Goal: Information Seeking & Learning: Learn about a topic

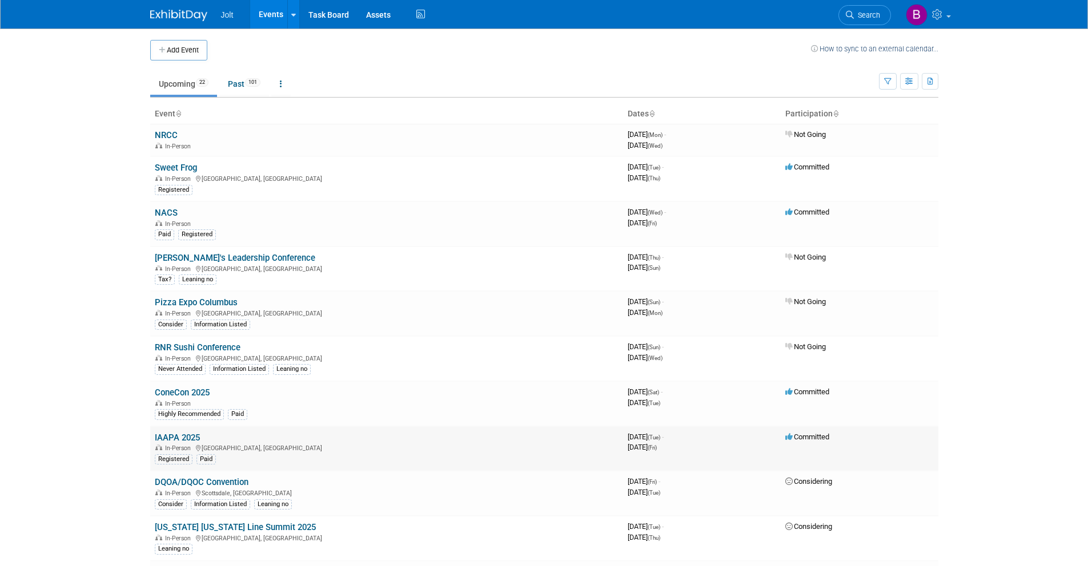
click at [187, 437] on link "IAAPA 2025" at bounding box center [177, 438] width 45 height 10
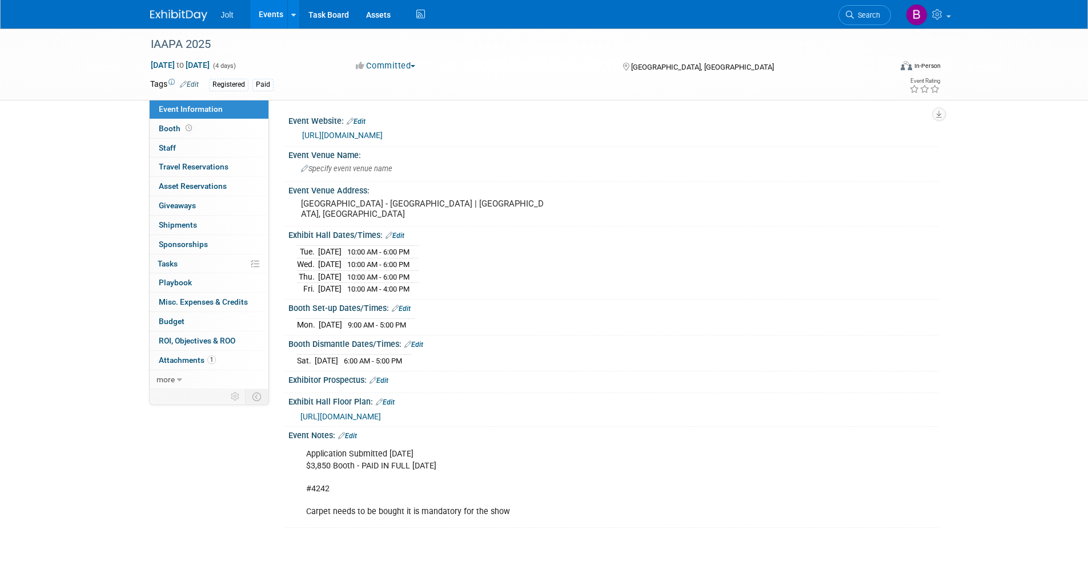
click at [389, 402] on link "Edit" at bounding box center [385, 402] width 19 height 8
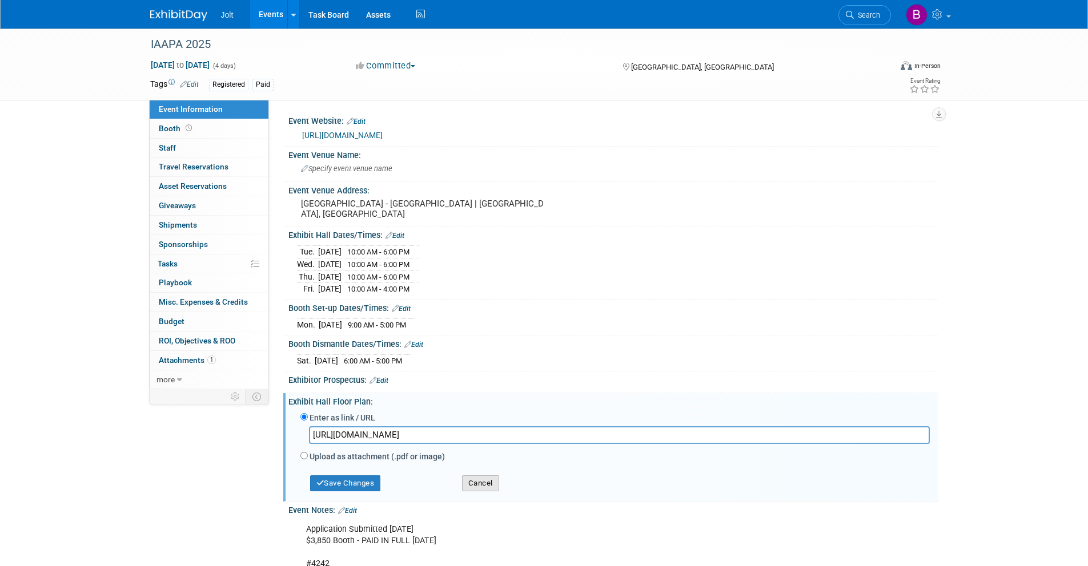
click at [484, 484] on button "Cancel" at bounding box center [480, 484] width 37 height 16
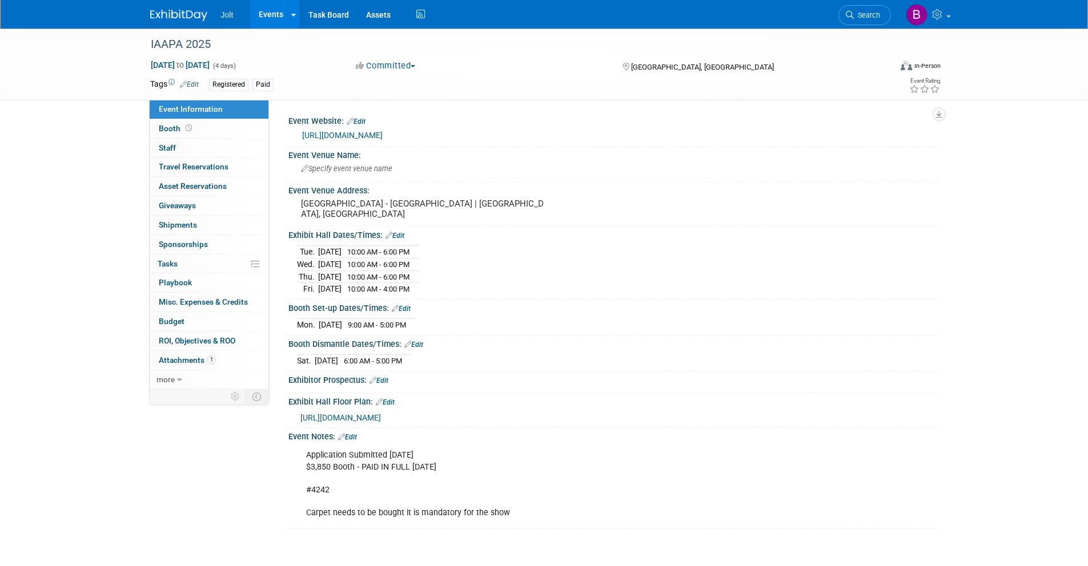
click at [355, 438] on link "Edit" at bounding box center [347, 437] width 19 height 8
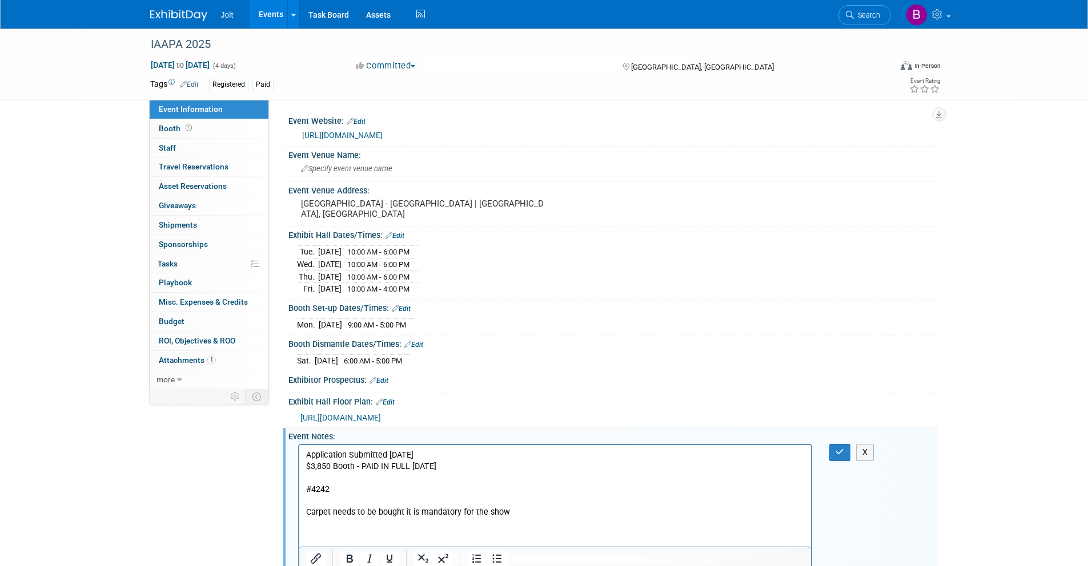
click at [521, 510] on p "Application Submitted [DATE] $3,850 Booth - PAID IN FULL [DATE] #4242 Carpet ne…" at bounding box center [554, 484] width 499 height 69
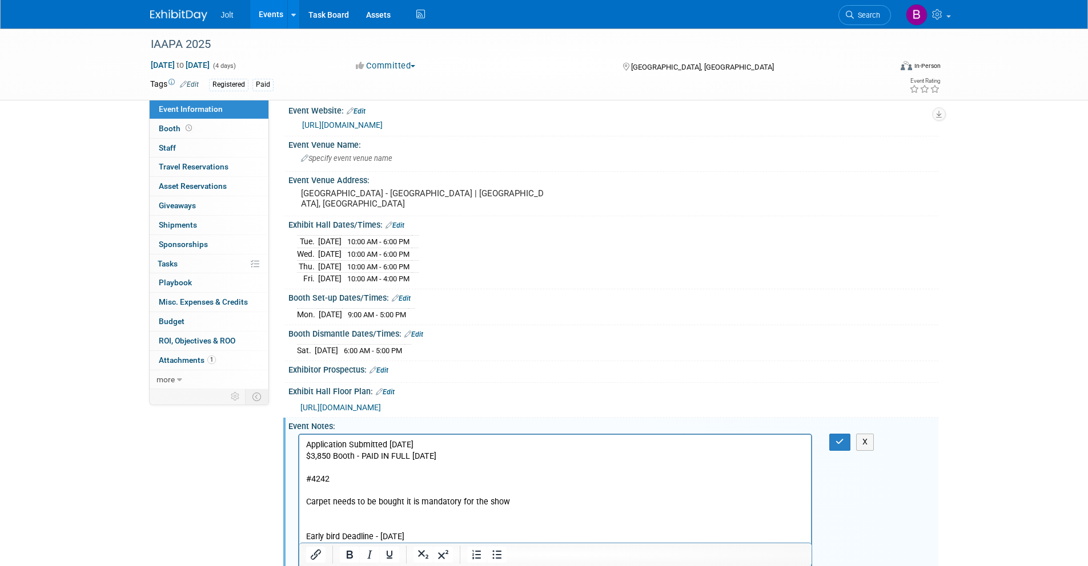
scroll to position [22, 0]
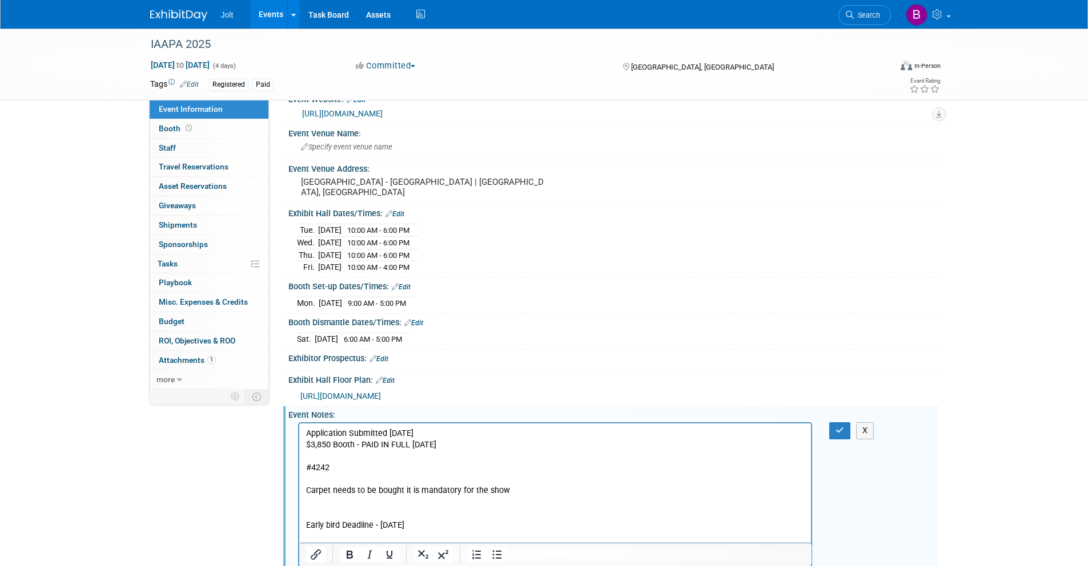
click at [380, 526] on p "Early bird Deadline - [DATE]" at bounding box center [554, 525] width 499 height 11
click at [426, 527] on p "Early bird Deadline - [DATE]" at bounding box center [554, 525] width 499 height 11
click at [313, 503] on p "Rich Text Area. Press ALT-0 for help." at bounding box center [554, 502] width 499 height 11
click at [429, 514] on p "Early bird Deadline - [DATE]" at bounding box center [554, 514] width 499 height 11
click at [517, 497] on p "Rich Text Area. Press ALT-0 for help." at bounding box center [554, 502] width 499 height 11
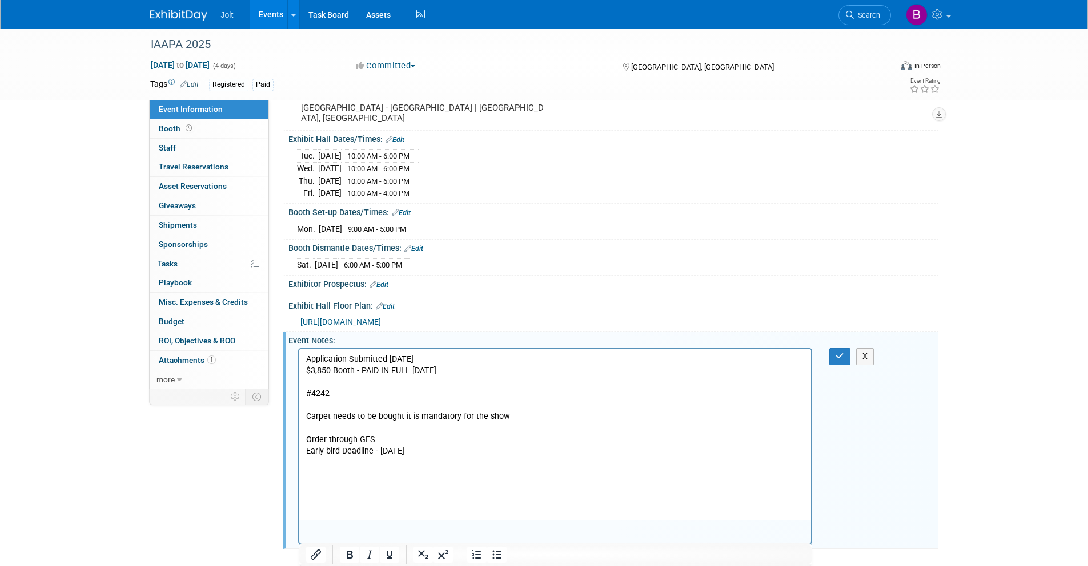
scroll to position [110, 0]
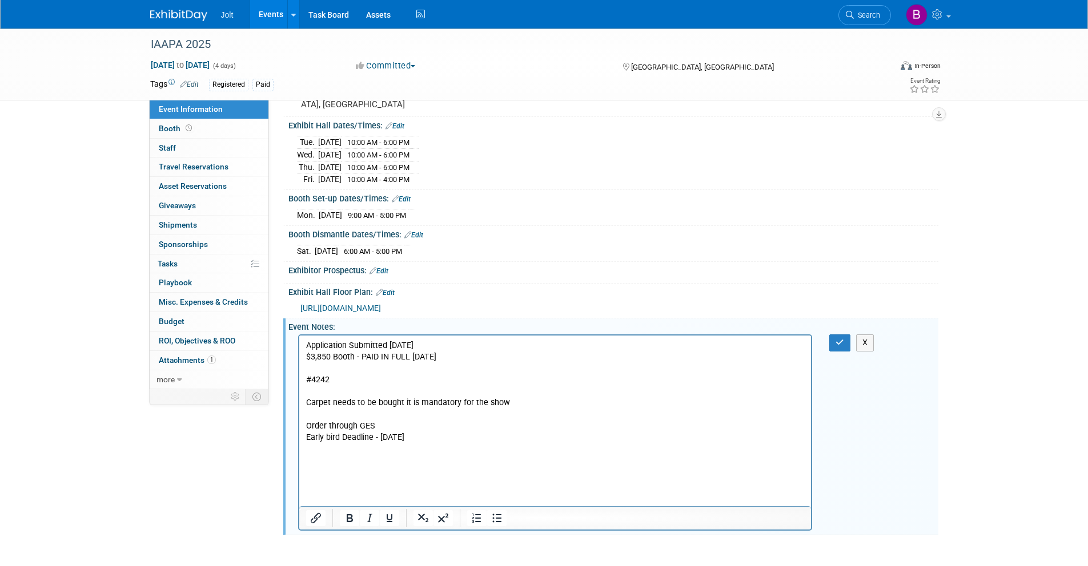
click at [428, 441] on p "Early bird Deadline - [DATE]" at bounding box center [554, 437] width 499 height 11
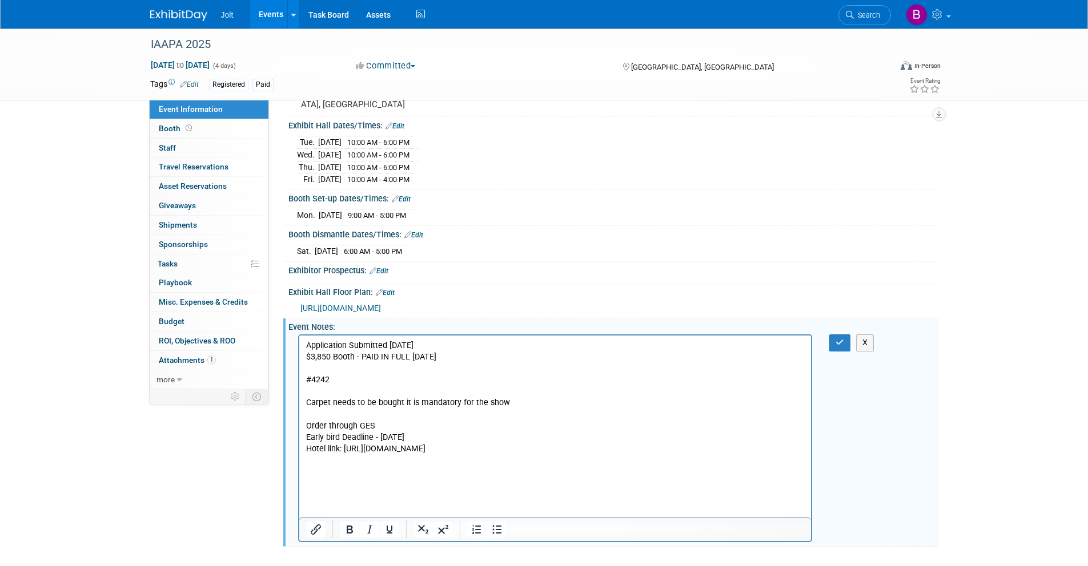
click at [340, 451] on p "Hotel link: [URL][DOMAIN_NAME]" at bounding box center [554, 449] width 499 height 11
click at [619, 448] on p "Hotel link for IAAPA housing: [URL][DOMAIN_NAME]" at bounding box center [554, 449] width 499 height 11
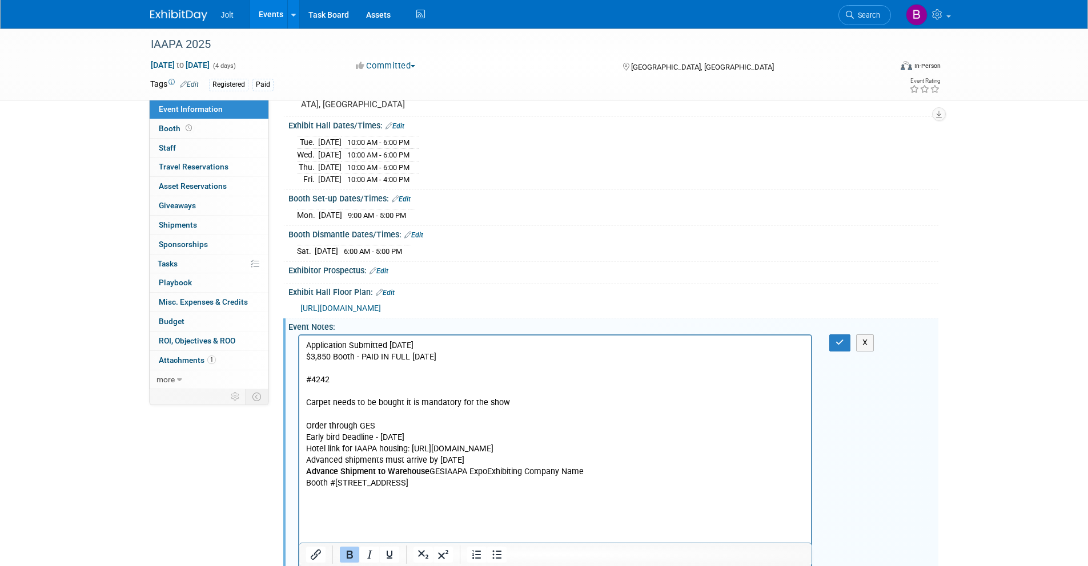
click at [428, 473] on p "Advance Shipment to Warehouse GESIAAPA ExpoExhibiting Company Name Booth #[STRE…" at bounding box center [554, 477] width 499 height 23
click at [320, 484] on p "GESIAAPA ExpoExhibiting Company Name Booth #[STREET_ADDRESS]" at bounding box center [554, 489] width 499 height 23
click at [349, 497] on p "IAAPA ExpoExhibiting Company Name Booth #[STREET_ADDRESS]" at bounding box center [554, 500] width 499 height 23
click at [335, 519] on p "Exhibiting Company Name Booth #[STREET_ADDRESS]" at bounding box center [554, 512] width 499 height 23
click at [381, 531] on p "[STREET_ADDRESS]" at bounding box center [554, 528] width 499 height 11
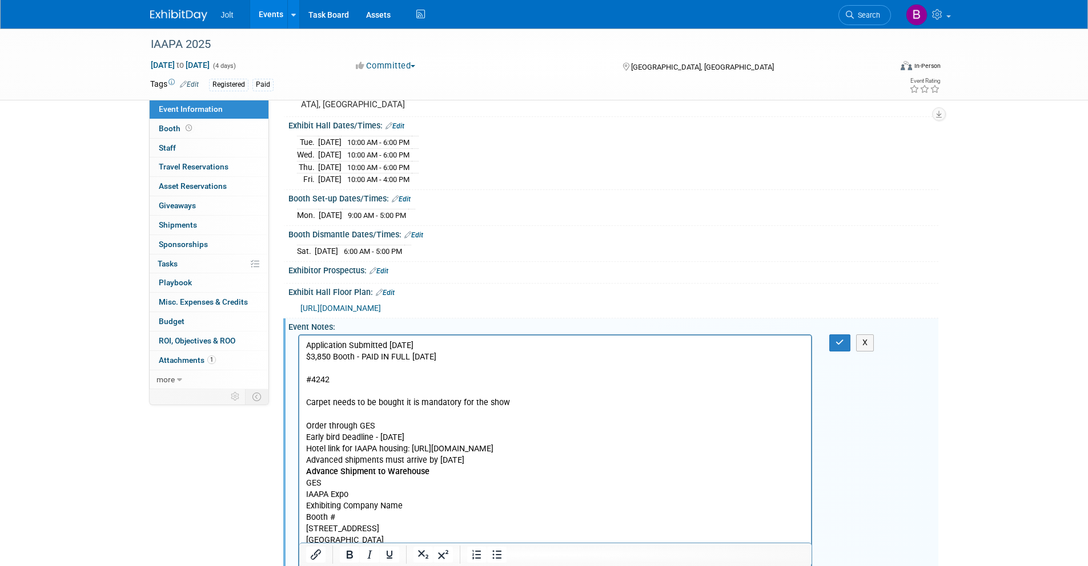
scroll to position [114, 0]
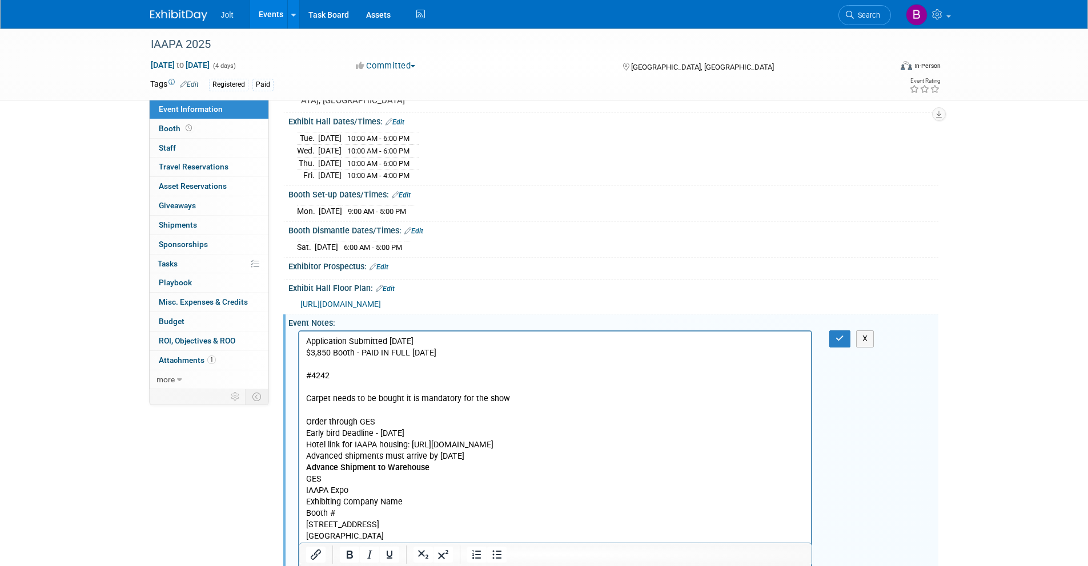
click at [376, 538] on p "[GEOGRAPHIC_DATA]" at bounding box center [554, 536] width 499 height 11
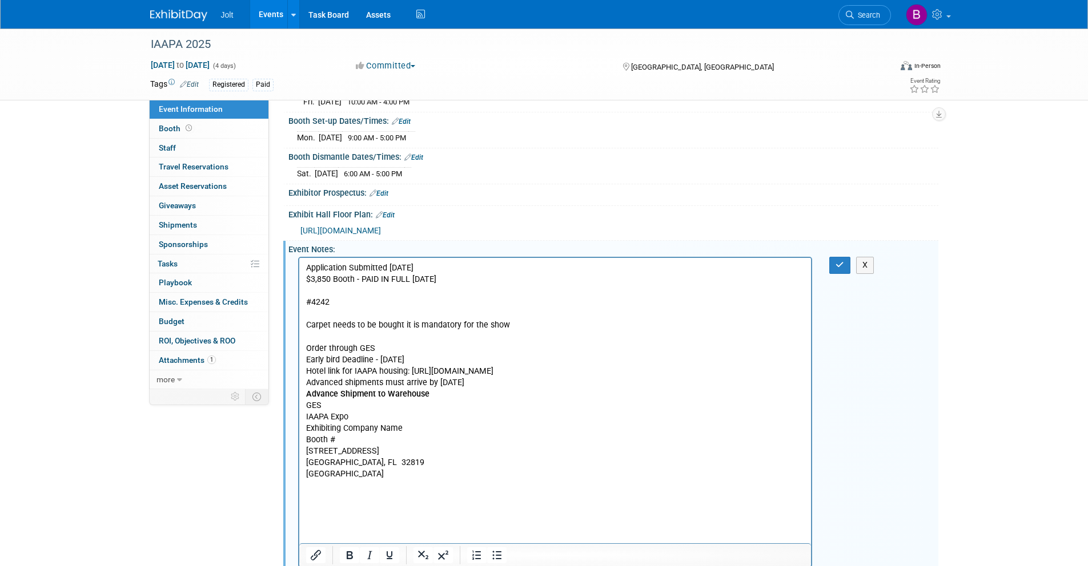
scroll to position [196, 0]
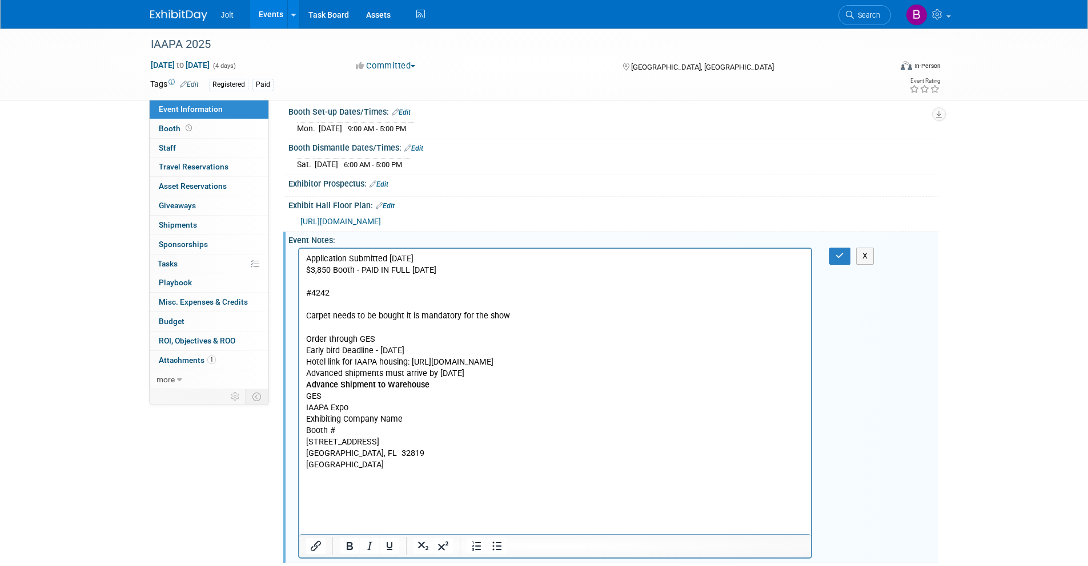
click at [305, 385] on b "Advance Shipment to Warehouse" at bounding box center [366, 385] width 123 height 10
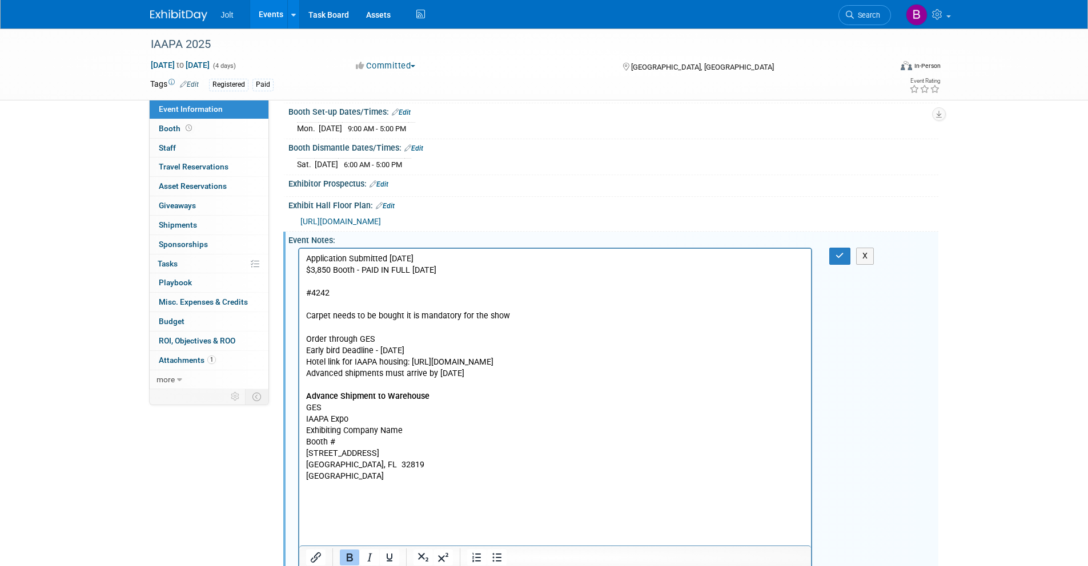
click at [406, 486] on p "Rich Text Area. Press ALT-0 for help." at bounding box center [554, 488] width 499 height 11
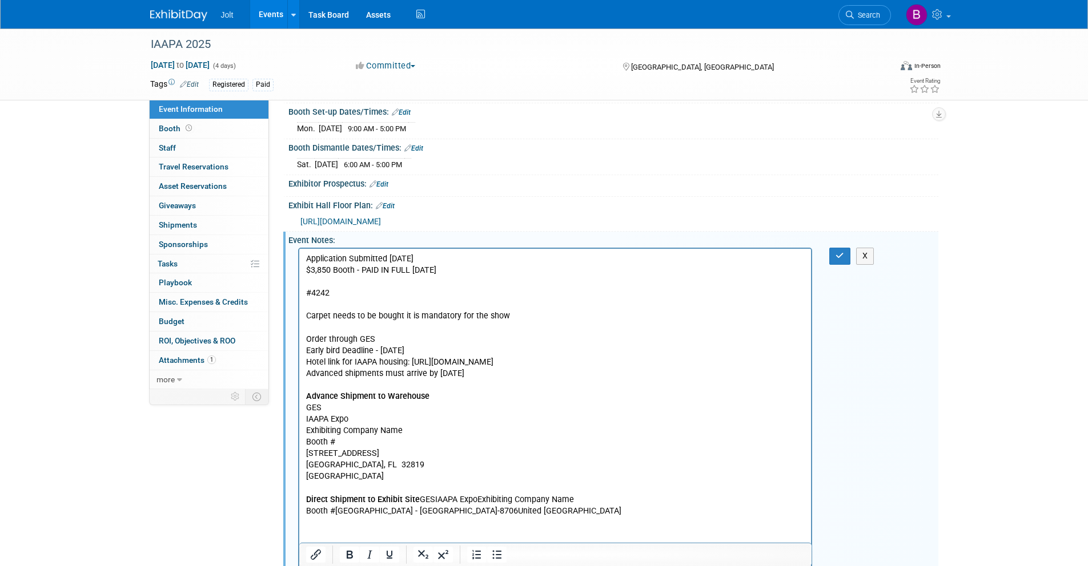
click at [418, 500] on p "Direct Shipment to Exhibit Site GESIAAPA ExpoExhibiting Company Name Booth #[GE…" at bounding box center [554, 505] width 499 height 23
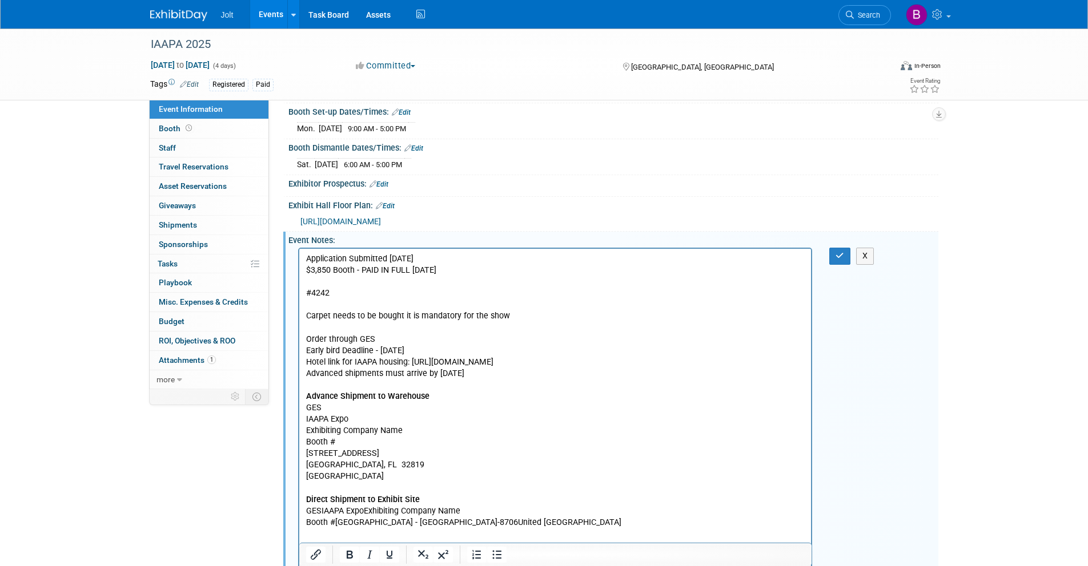
click at [320, 511] on p "GESIAAPA ExpoExhibiting Company Name Booth #[GEOGRAPHIC_DATA] - [GEOGRAPHIC_DAT…" at bounding box center [554, 517] width 499 height 23
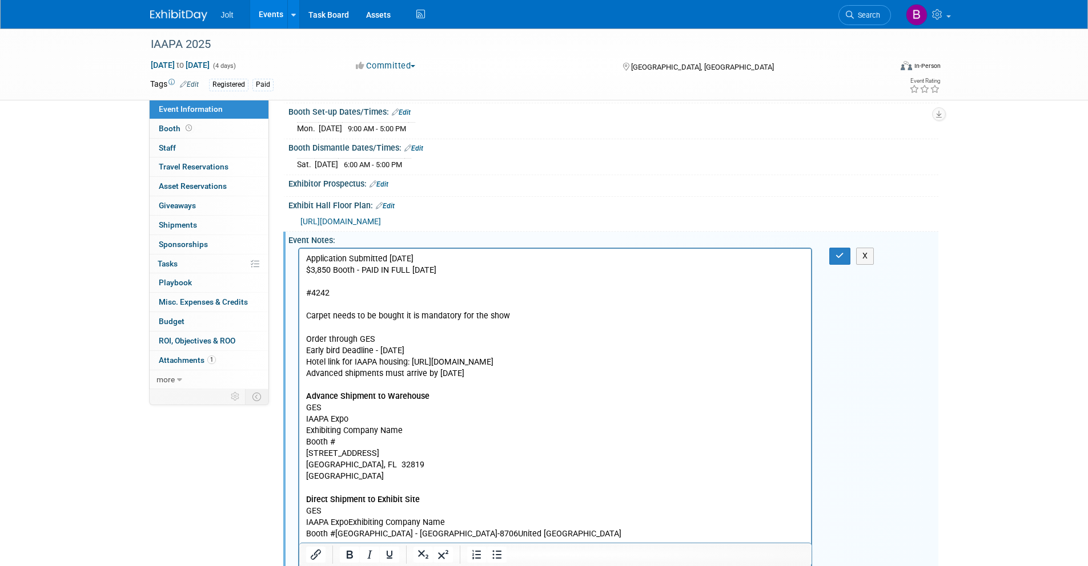
click at [350, 525] on p "IAAPA ExpoExhibiting Company Name Booth #[GEOGRAPHIC_DATA] - [GEOGRAPHIC_DATA]-…" at bounding box center [554, 528] width 499 height 23
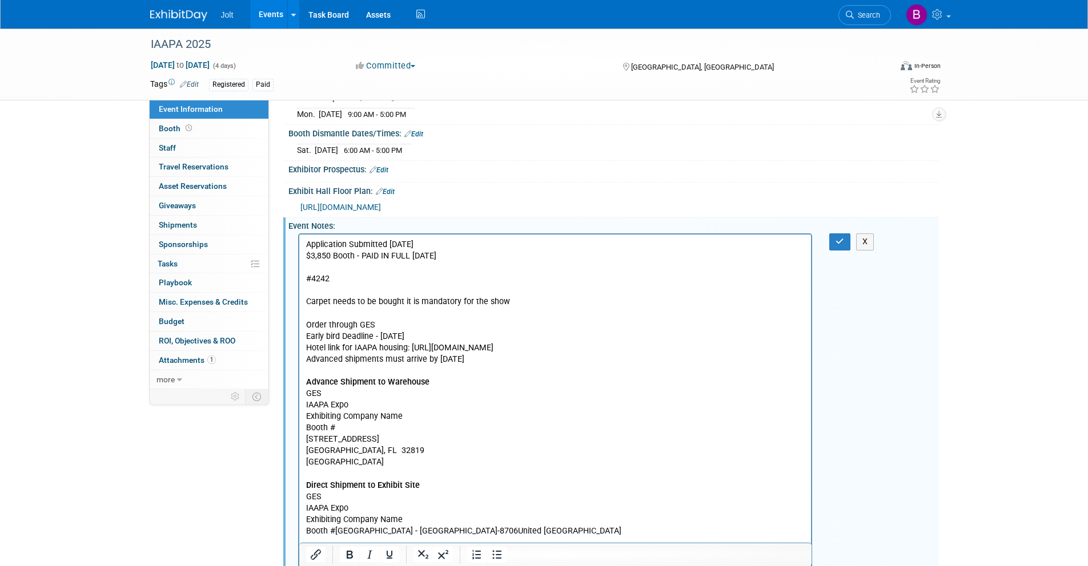
scroll to position [218, 0]
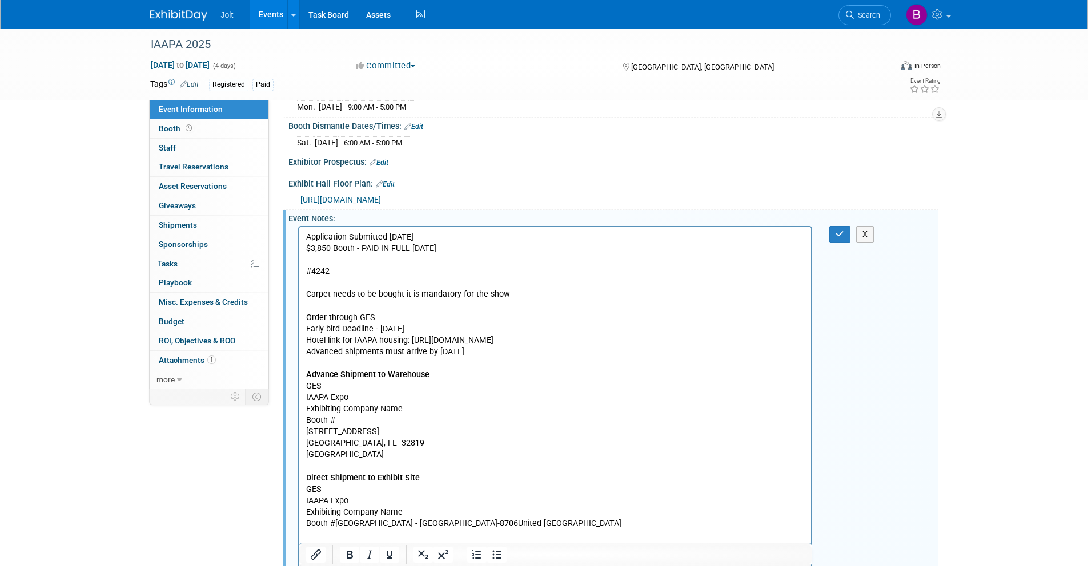
click at [336, 525] on p "Exhibiting Company Name Booth #[GEOGRAPHIC_DATA] - [GEOGRAPHIC_DATA]-8706United…" at bounding box center [554, 518] width 499 height 23
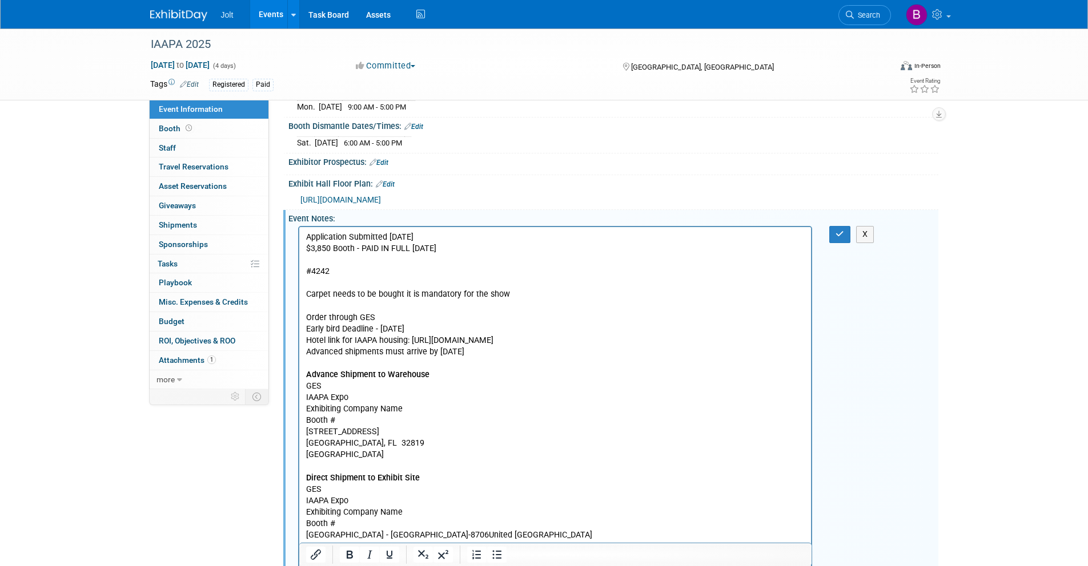
scroll to position [297, 0]
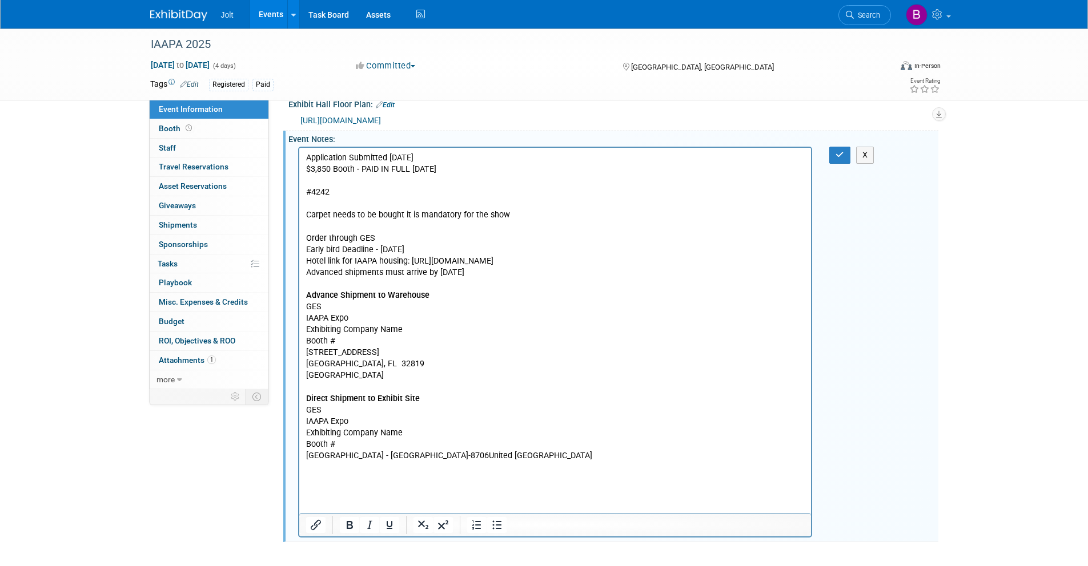
click at [430, 456] on p "[GEOGRAPHIC_DATA] - [GEOGRAPHIC_DATA]-8706United [GEOGRAPHIC_DATA]" at bounding box center [554, 455] width 499 height 11
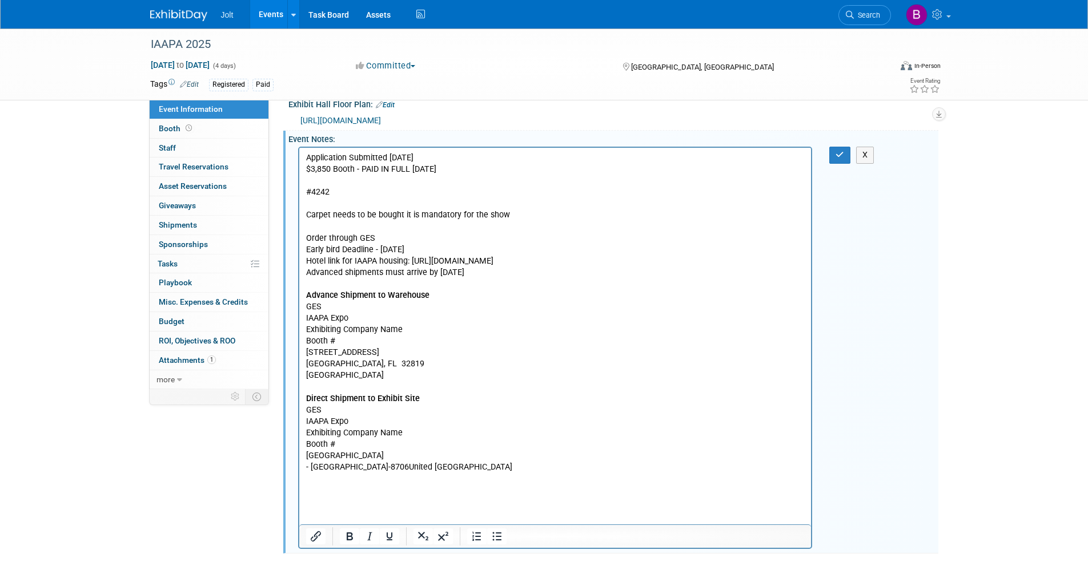
click at [387, 470] on p "- [GEOGRAPHIC_DATA]-8706United [GEOGRAPHIC_DATA]" at bounding box center [554, 467] width 499 height 11
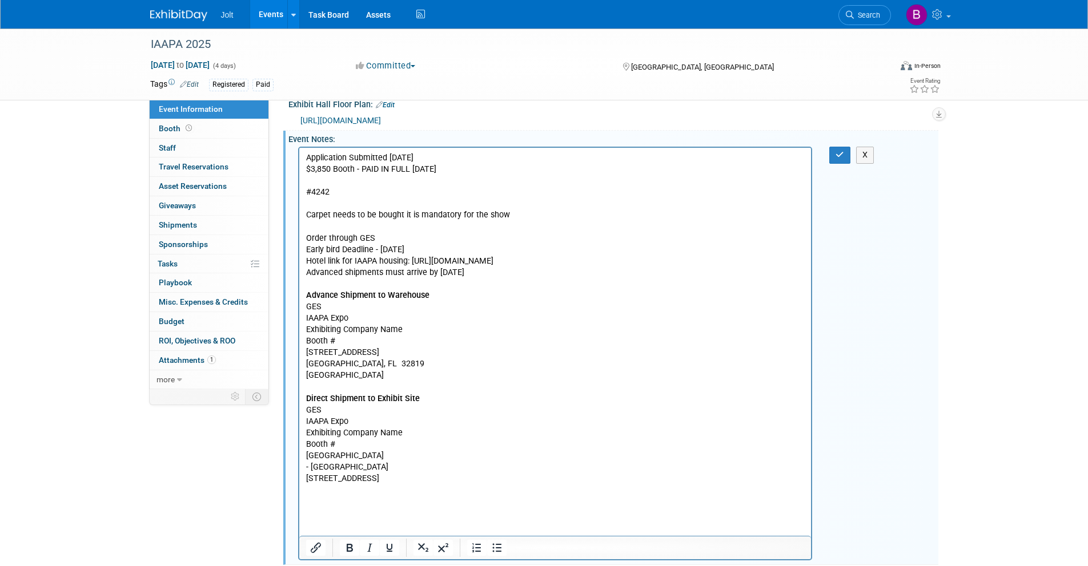
click at [393, 481] on p "[STREET_ADDRESS]" at bounding box center [554, 478] width 499 height 11
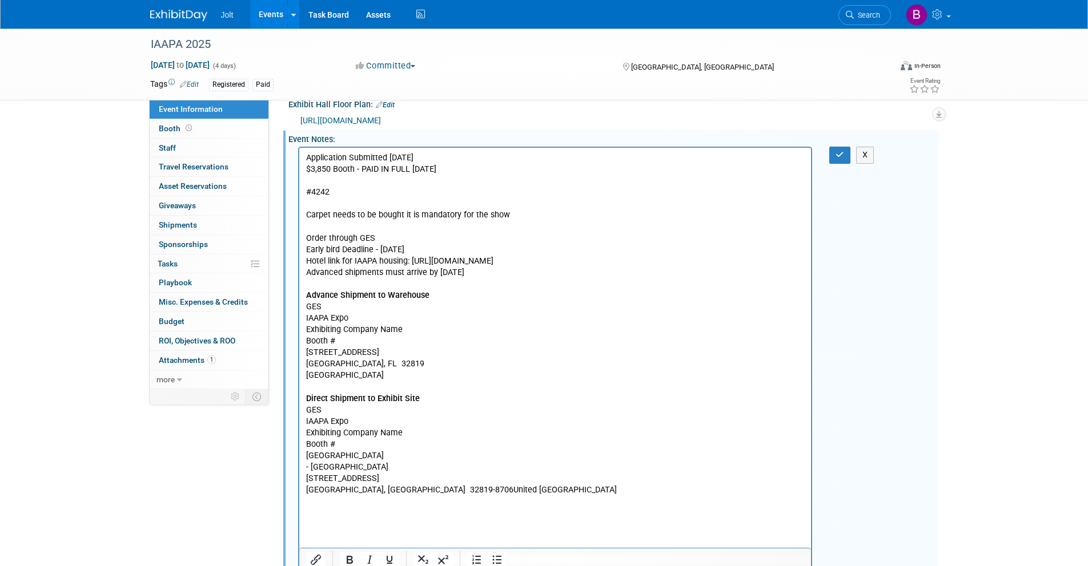
click at [396, 492] on p "[GEOGRAPHIC_DATA], [GEOGRAPHIC_DATA] 32819-8706United [GEOGRAPHIC_DATA]" at bounding box center [554, 490] width 499 height 11
click at [311, 390] on p "Rich Text Area. Press ALT-0 for help." at bounding box center [554, 387] width 499 height 11
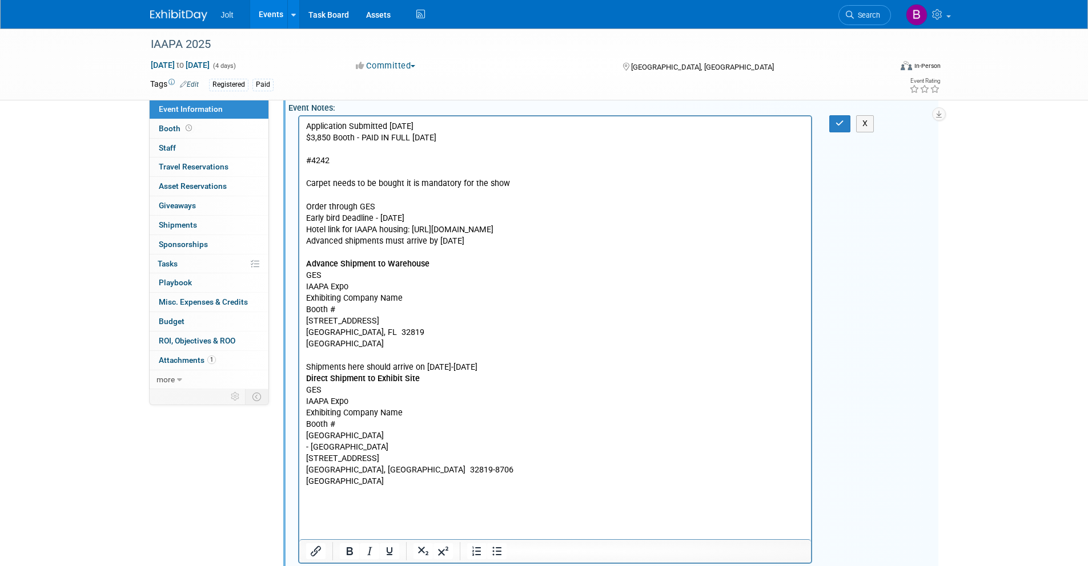
scroll to position [341, 0]
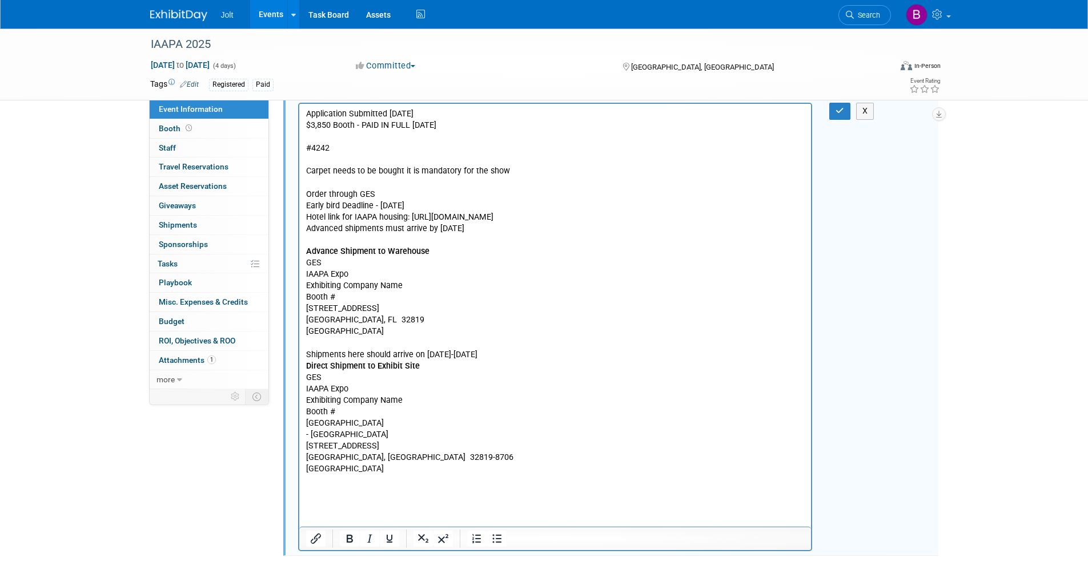
drag, startPoint x: 421, startPoint y: 469, endPoint x: 678, endPoint y: 639, distance: 308.3
click at [421, 469] on p "[GEOGRAPHIC_DATA]" at bounding box center [554, 469] width 499 height 11
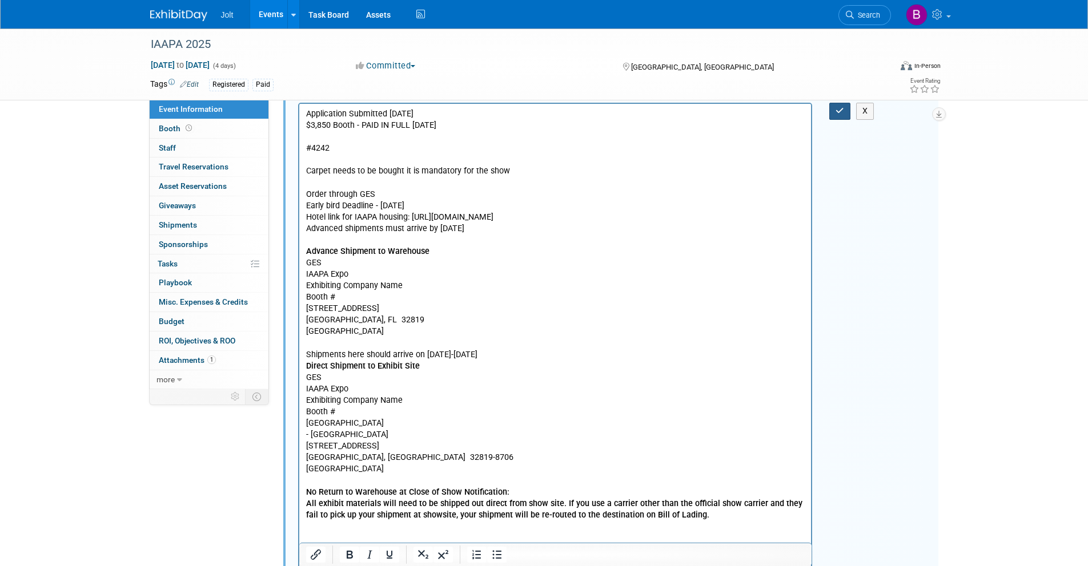
click at [841, 112] on icon "button" at bounding box center [839, 111] width 9 height 8
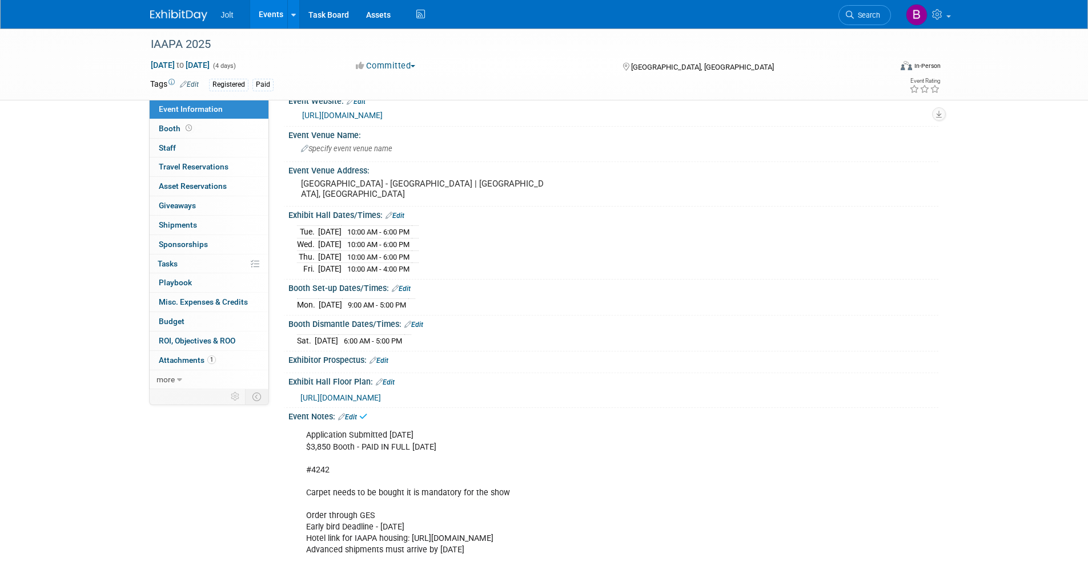
scroll to position [0, 0]
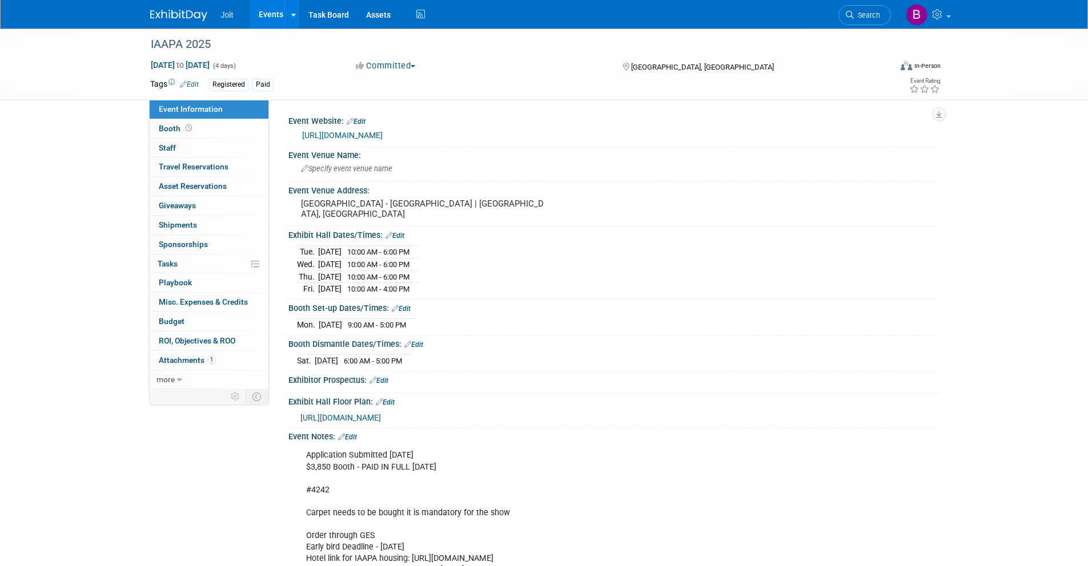
click at [382, 136] on link "[URL][DOMAIN_NAME]" at bounding box center [342, 135] width 80 height 9
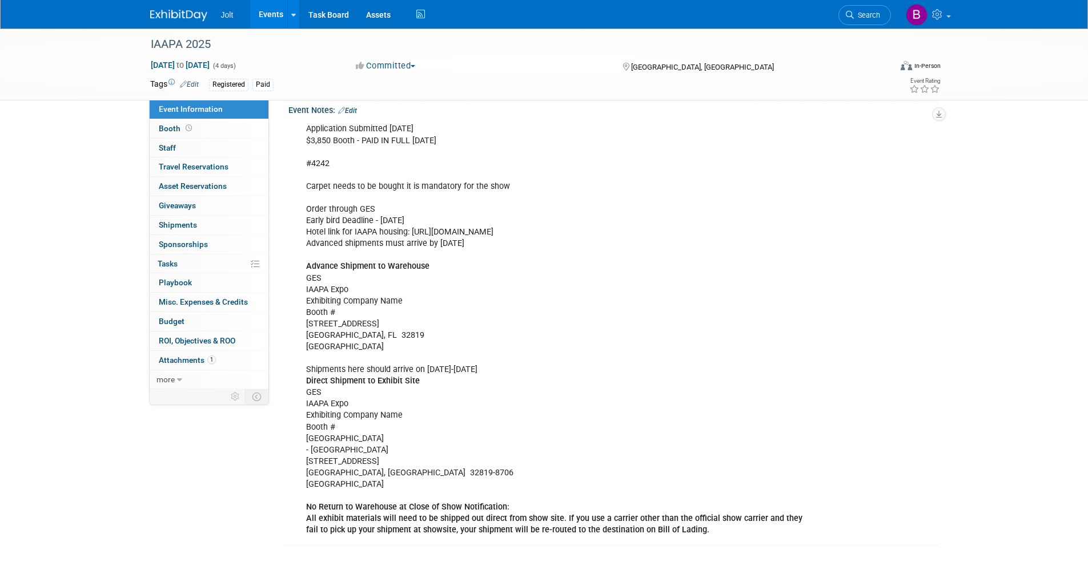
scroll to position [208, 0]
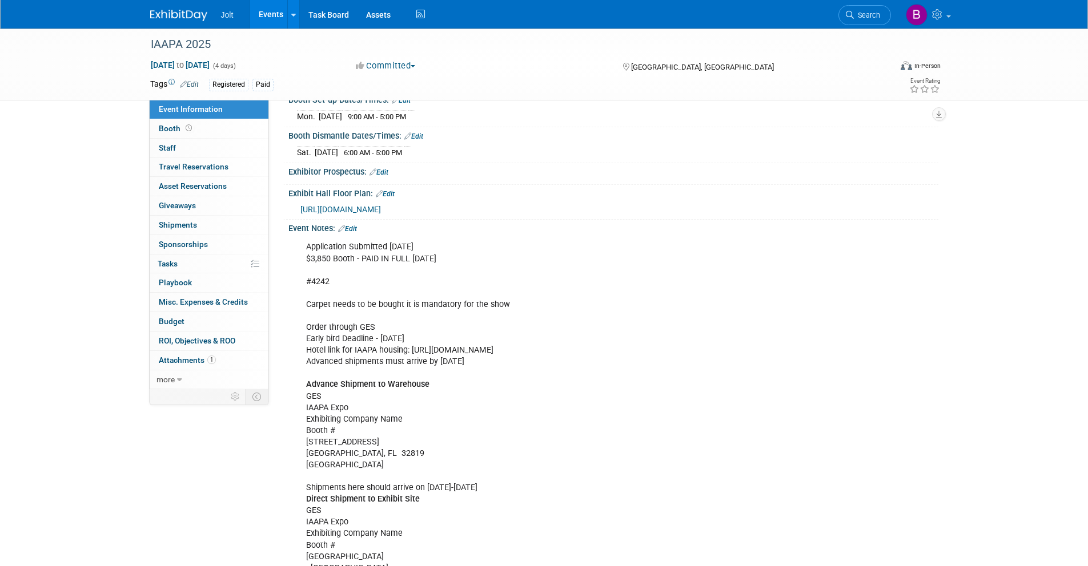
drag, startPoint x: 357, startPoint y: 229, endPoint x: 357, endPoint y: 235, distance: 5.7
click at [357, 230] on link "Edit" at bounding box center [347, 229] width 19 height 8
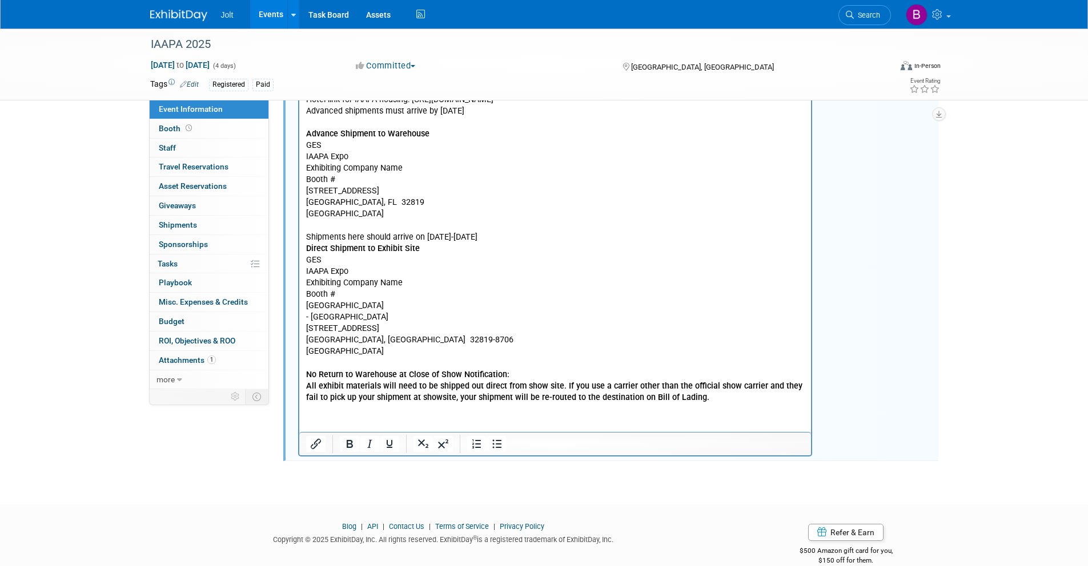
scroll to position [477, 0]
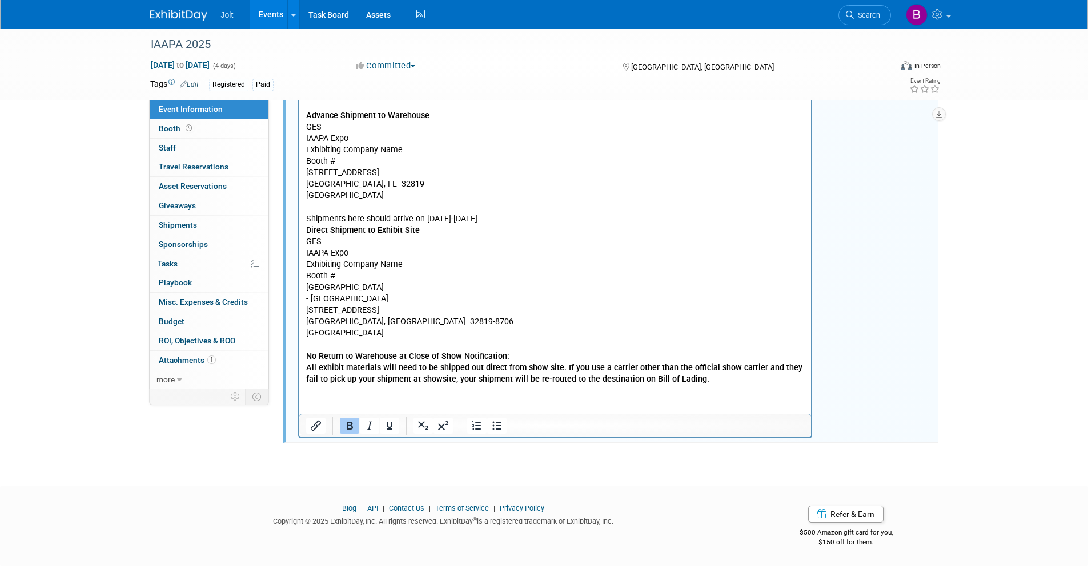
click at [690, 378] on p "Application Submitted [DATE] $3,850 Booth - PAID IN FULL [DATE] #4242 Carpet ne…" at bounding box center [554, 179] width 499 height 413
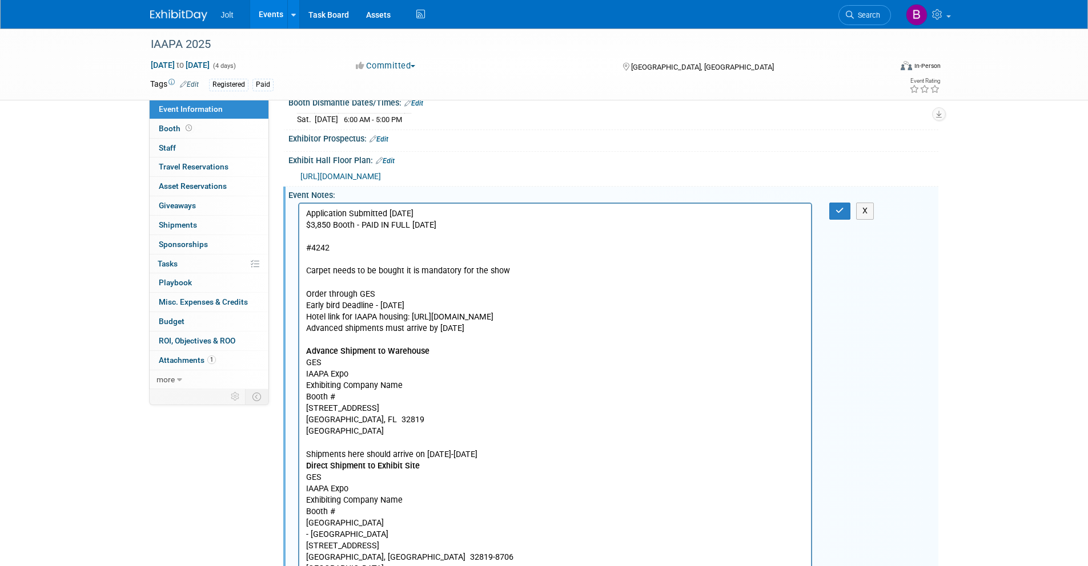
scroll to position [107, 0]
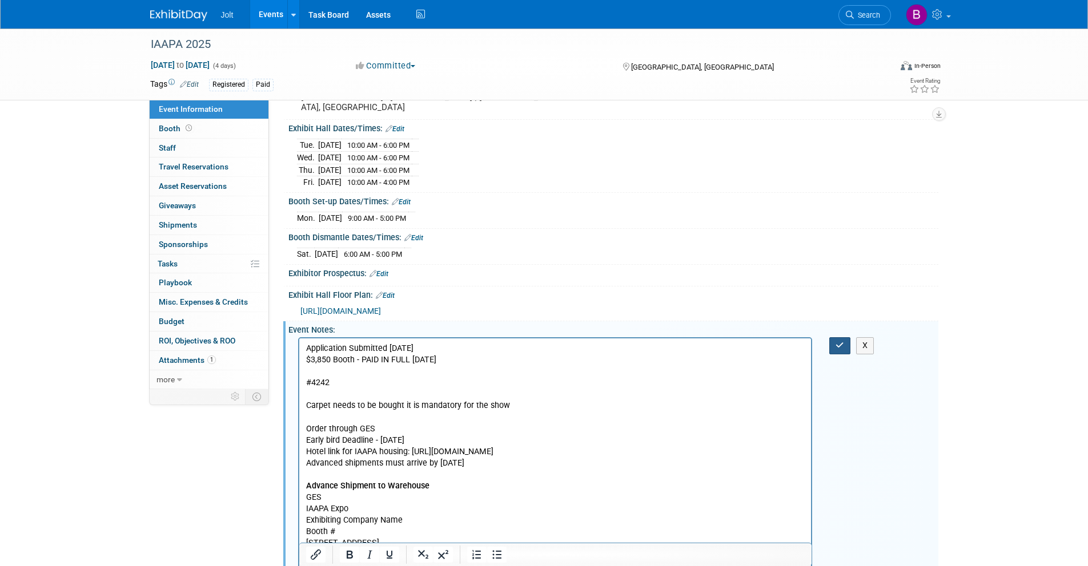
click at [840, 351] on button "button" at bounding box center [839, 345] width 21 height 17
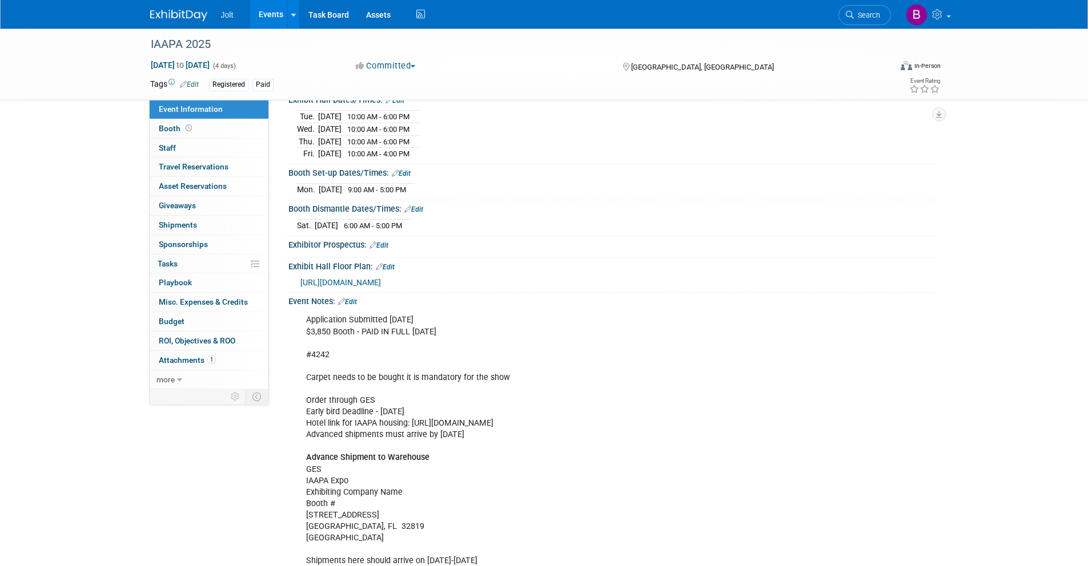
scroll to position [59, 0]
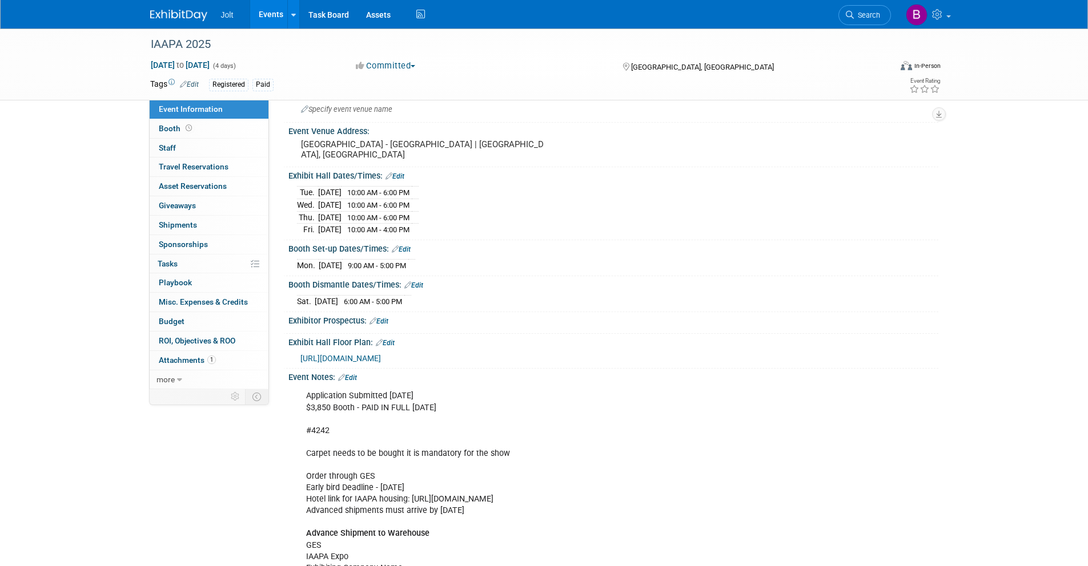
click at [353, 379] on link "Edit" at bounding box center [347, 378] width 19 height 8
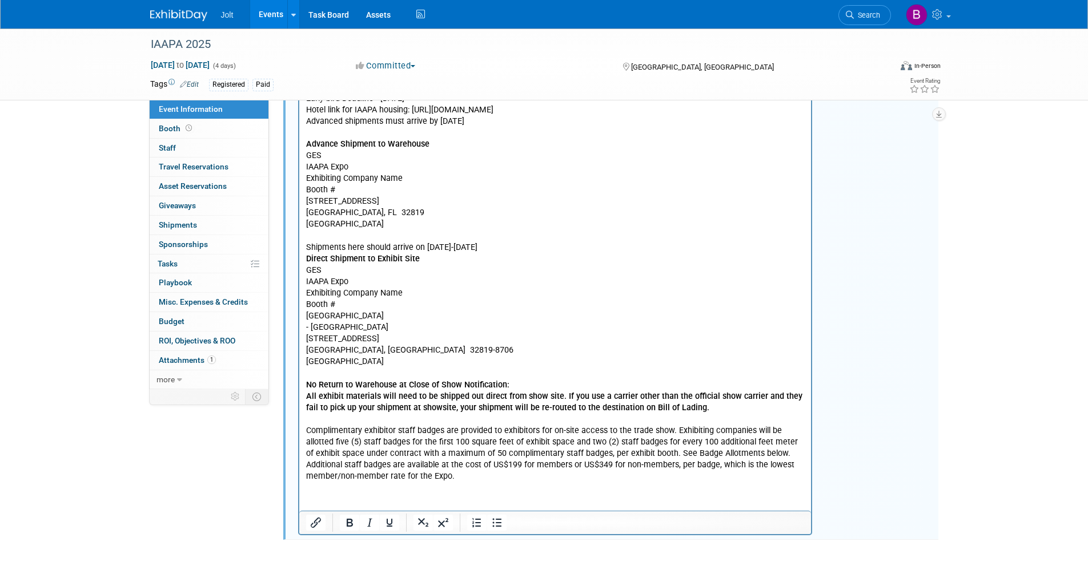
scroll to position [546, 0]
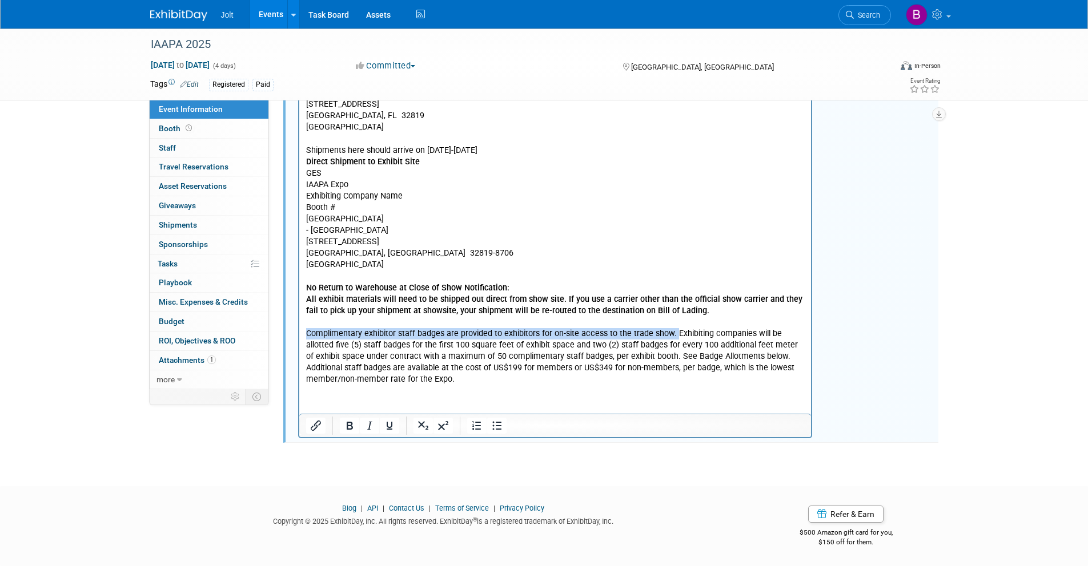
drag, startPoint x: 306, startPoint y: 333, endPoint x: 674, endPoint y: 335, distance: 367.6
click at [674, 335] on p "Application Submitted [DATE] $3,850 Booth - PAID IN FULL [DATE] #4242 Carpet ne…" at bounding box center [554, 145] width 499 height 481
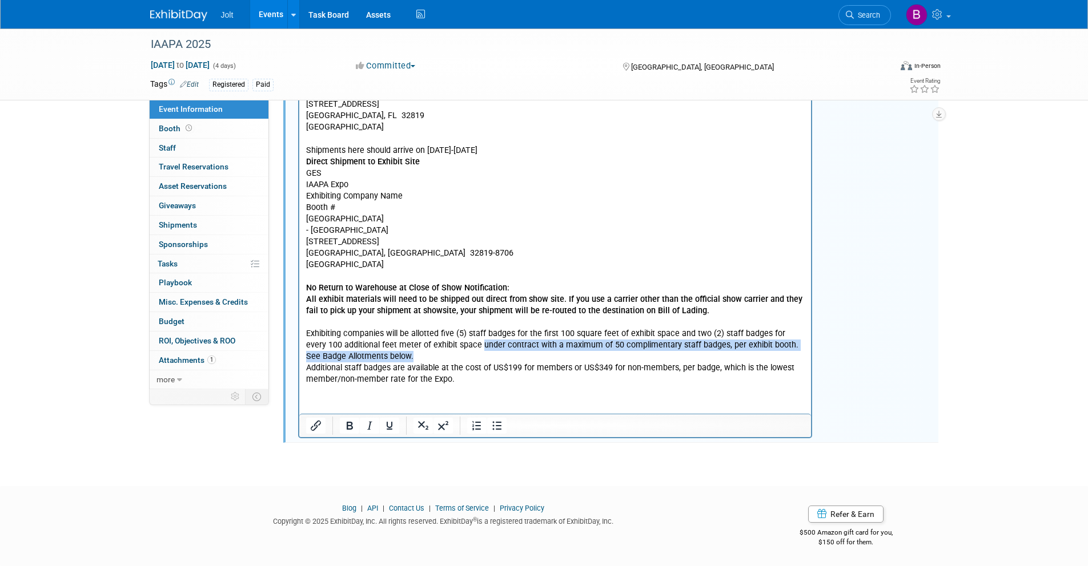
drag, startPoint x: 460, startPoint y: 346, endPoint x: 465, endPoint y: 353, distance: 9.4
click at [465, 353] on p "Application Submitted [DATE] $3,850 Booth - PAID IN FULL [DATE] #4242 Carpet ne…" at bounding box center [554, 145] width 499 height 481
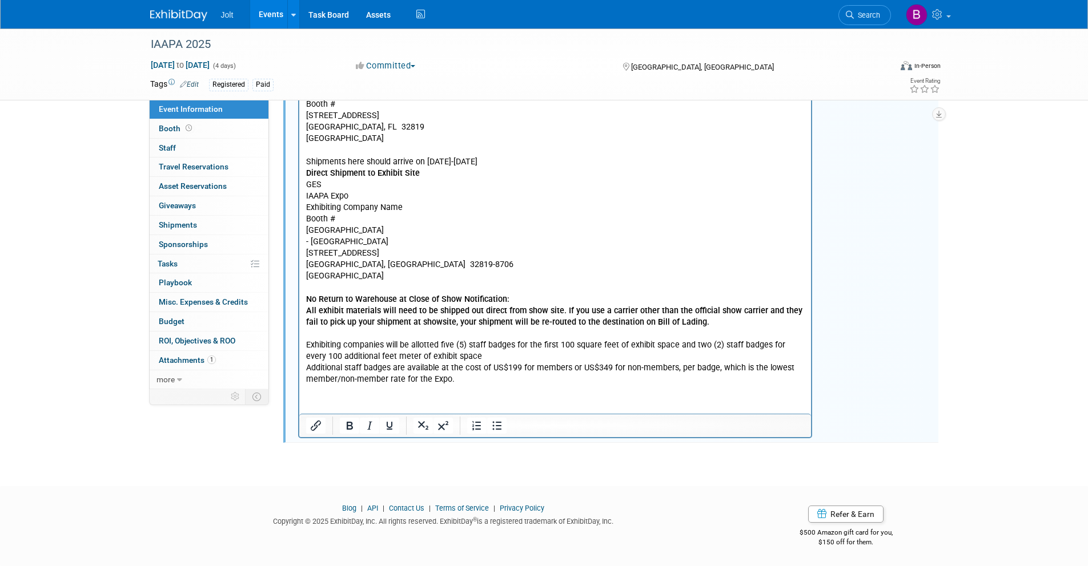
click at [458, 384] on p "Application Submitted [DATE] $3,850 Booth - PAID IN FULL [DATE] #4242 Carpet ne…" at bounding box center [554, 151] width 499 height 470
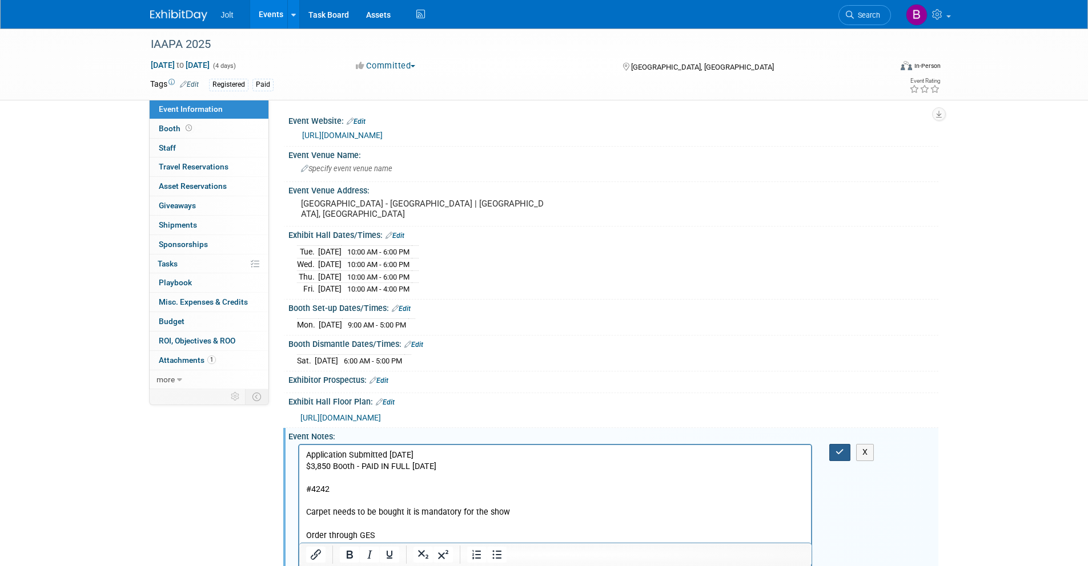
click at [841, 457] on button "button" at bounding box center [839, 452] width 21 height 17
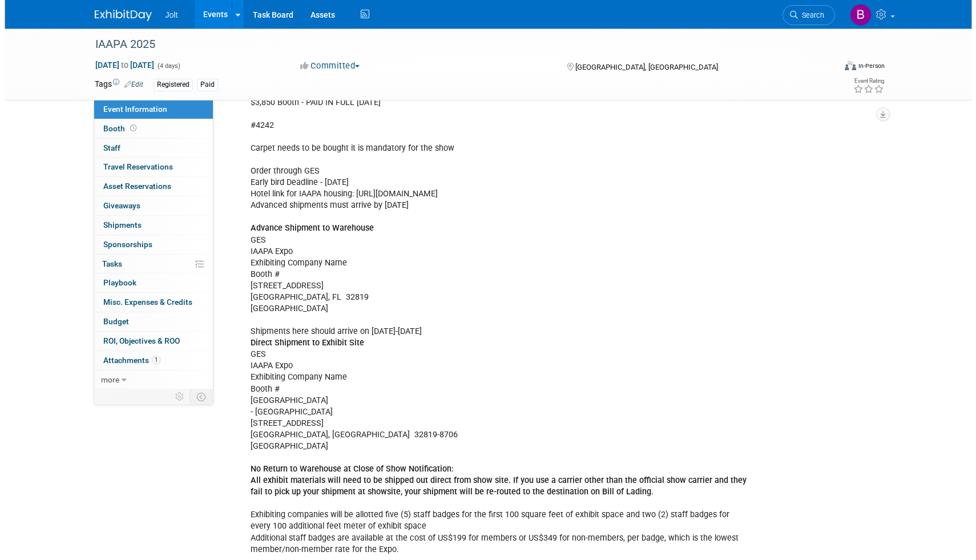
scroll to position [369, 0]
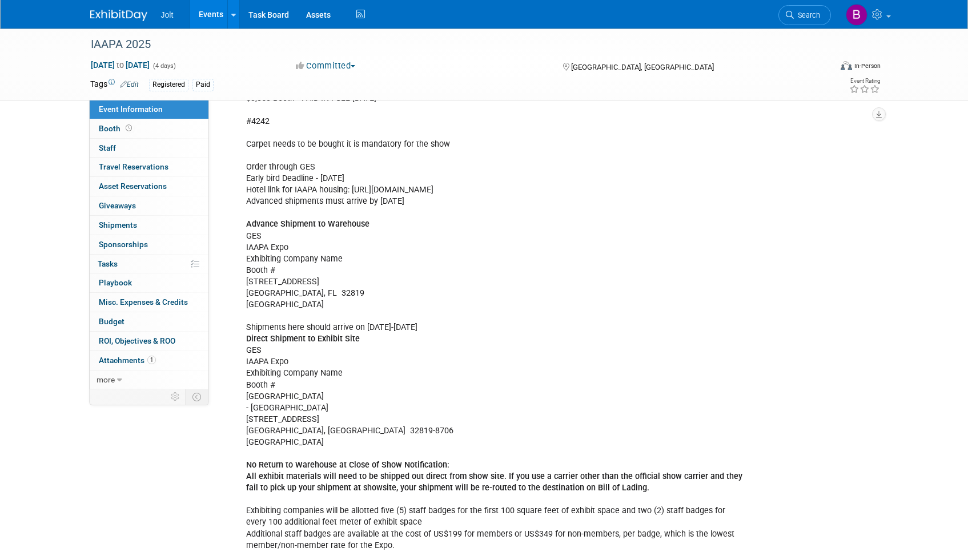
drag, startPoint x: 551, startPoint y: 188, endPoint x: 353, endPoint y: 192, distance: 197.6
click at [353, 192] on div "Application Submitted [DATE] $3,850 Booth - PAID IN FULL [DATE] #4242 Carpet ne…" at bounding box center [495, 315] width 514 height 481
copy div "[URL][DOMAIN_NAME]"
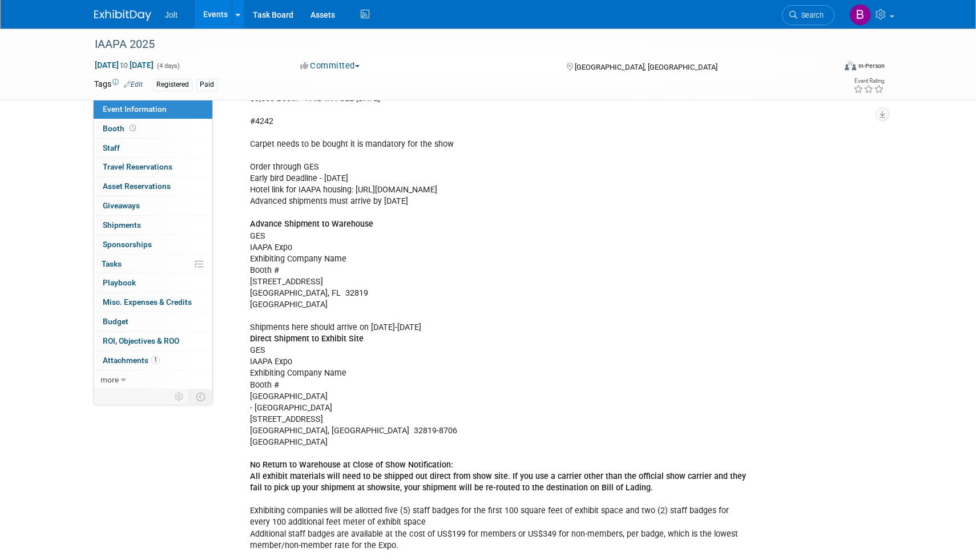
click at [386, 220] on div "Application Submitted [DATE] $3,850 Booth - PAID IN FULL [DATE] #4242 Carpet ne…" at bounding box center [499, 315] width 514 height 481
drag, startPoint x: 251, startPoint y: 200, endPoint x: 409, endPoint y: 195, distance: 158.2
click at [409, 196] on div "Application Submitted [DATE] $3,850 Booth - PAID IN FULL [DATE] #4242 Carpet ne…" at bounding box center [499, 315] width 514 height 481
copy div "Advanced shipments must arrive by [DATE]"
drag, startPoint x: 250, startPoint y: 221, endPoint x: 366, endPoint y: 410, distance: 222.2
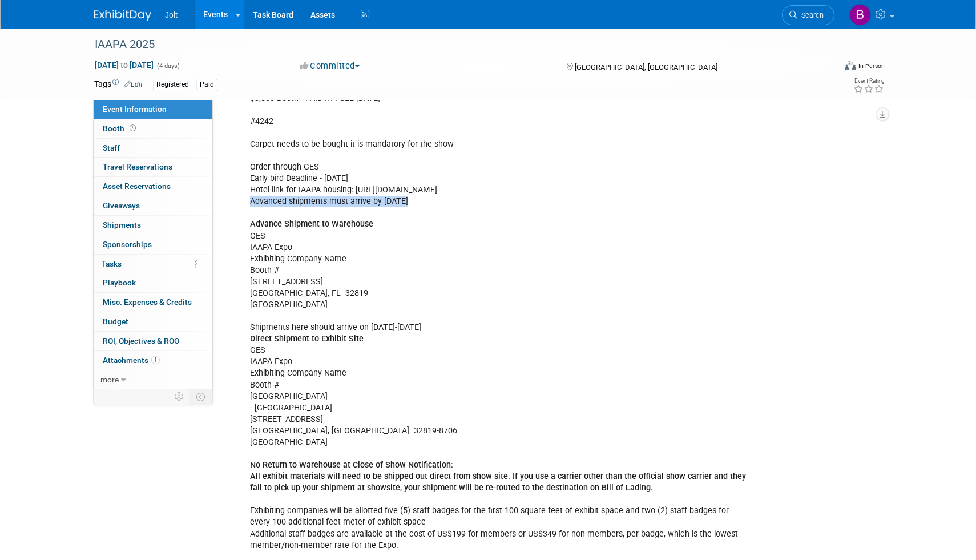
click at [366, 410] on div "Application Submitted [DATE] $3,850 Booth - PAID IN FULL [DATE] #4242 Carpet ne…" at bounding box center [499, 315] width 514 height 481
click at [412, 372] on div "Application Submitted [DATE] $3,850 Booth - PAID IN FULL [DATE] #4242 Carpet ne…" at bounding box center [499, 315] width 514 height 481
drag, startPoint x: 247, startPoint y: 218, endPoint x: 352, endPoint y: 301, distance: 134.4
click at [352, 301] on div "Application Submitted [DATE] $3,850 Booth - PAID IN FULL [DATE] #4242 Carpet ne…" at bounding box center [499, 315] width 514 height 481
copy div "Advance Shipment to Warehouse GES IAAPA Expo Exhibiting Company Name Booth # [S…"
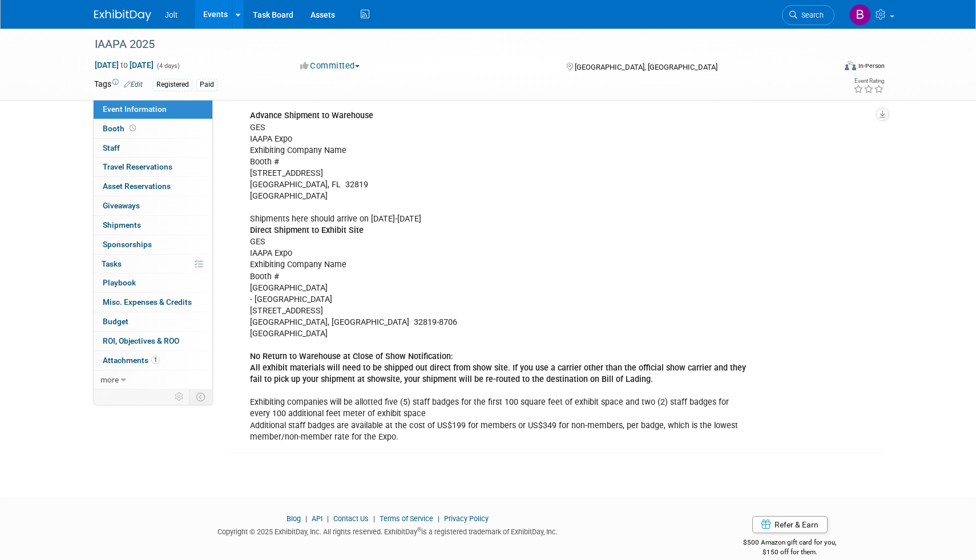
scroll to position [492, 0]
